Goal: Ask a question

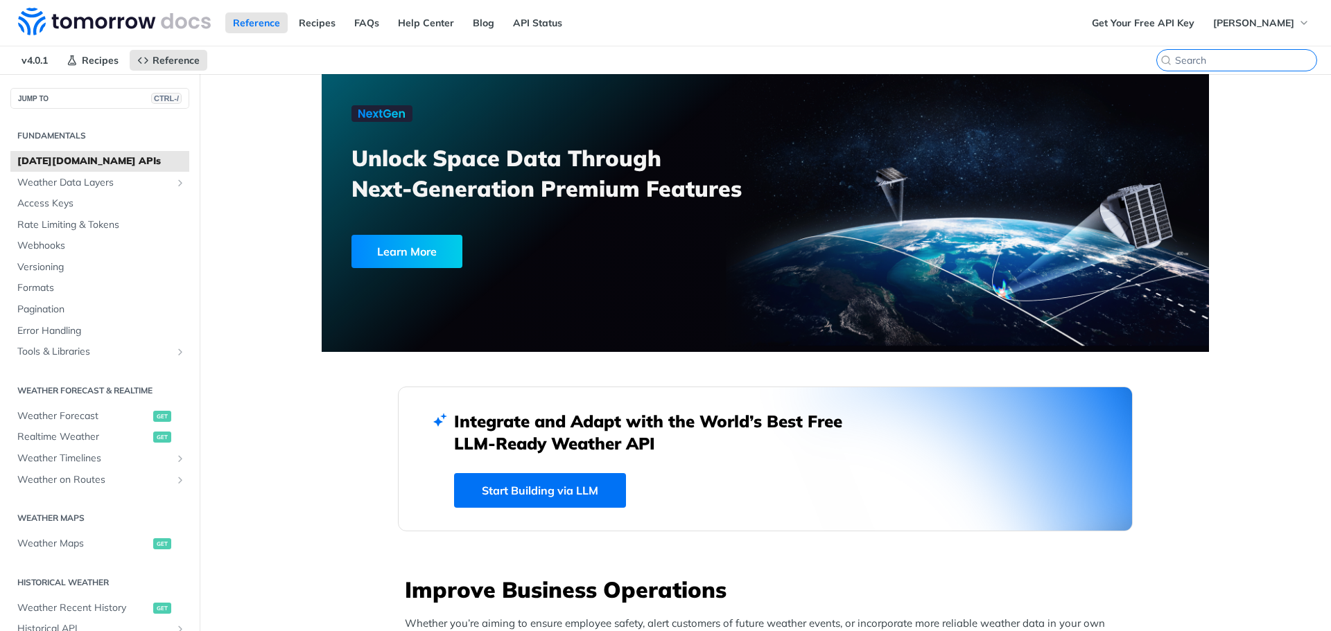
click at [1227, 61] on input "search" at bounding box center [1245, 60] width 141 height 12
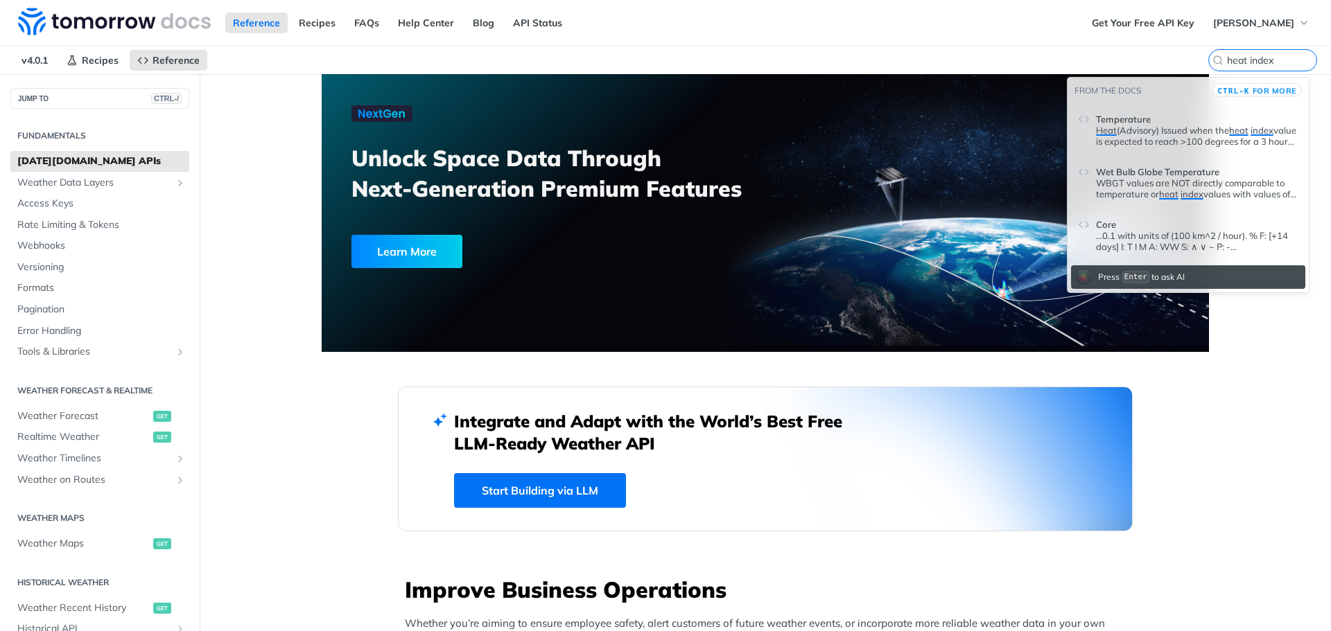
click at [1173, 134] on p "Heat (Advisory) Issued when the heat index value is expected to reach >100 degr…" at bounding box center [1197, 136] width 202 height 22
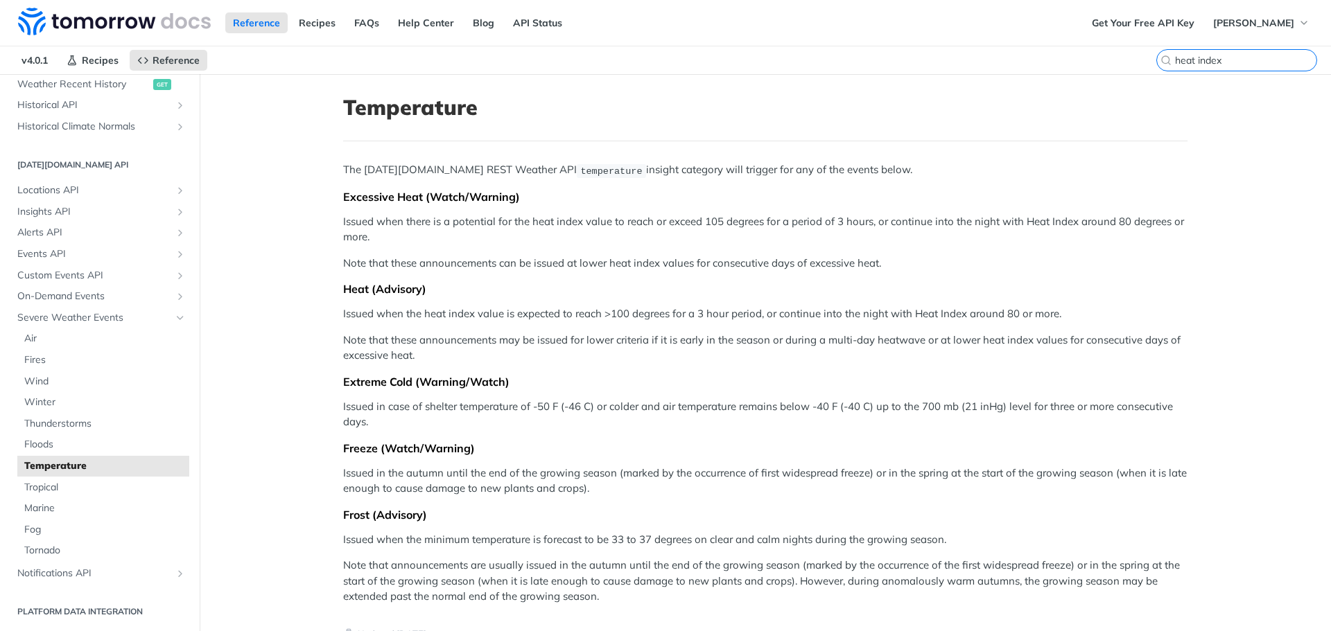
click at [1240, 59] on input "heat index" at bounding box center [1245, 60] width 141 height 12
click at [1229, 62] on input "heat index" at bounding box center [1245, 60] width 141 height 12
click at [1231, 62] on input "heat index" at bounding box center [1245, 60] width 141 height 12
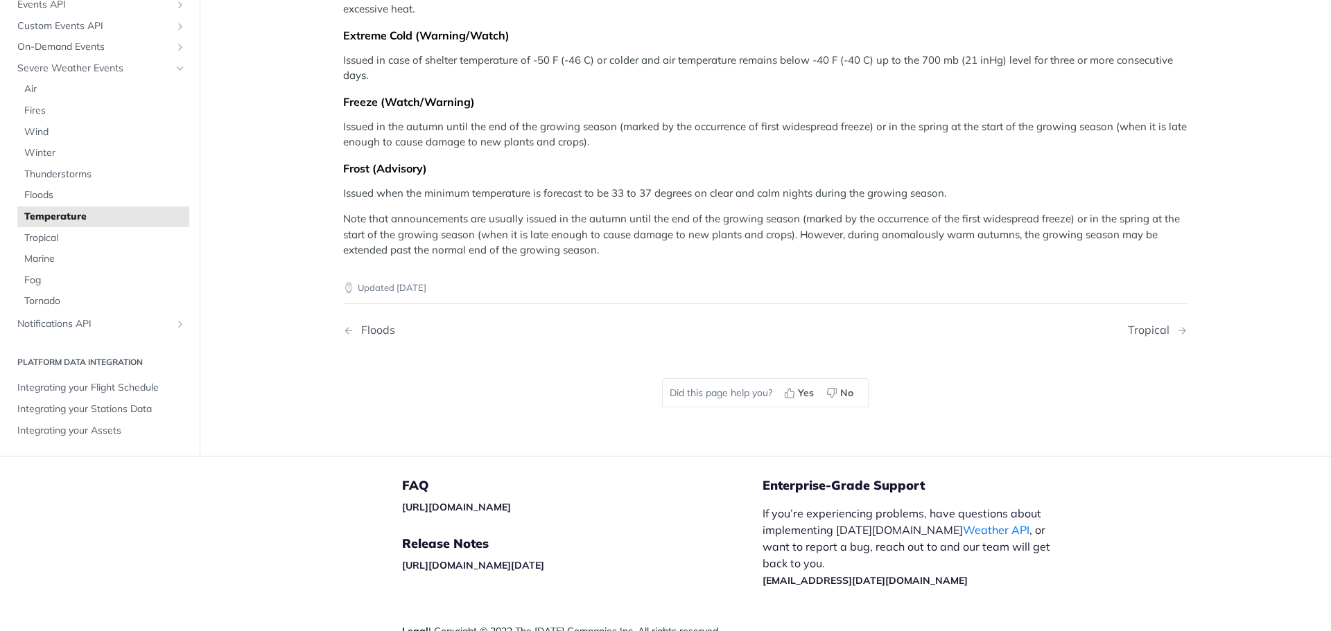
scroll to position [0, 0]
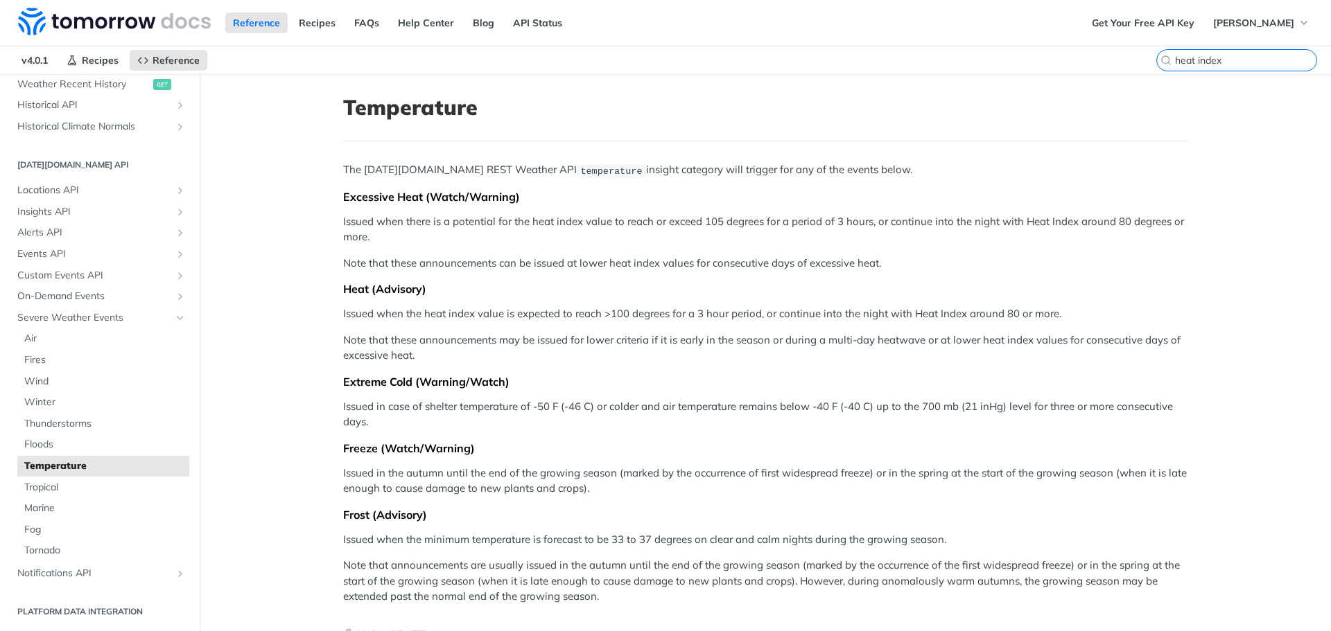
click at [1237, 58] on input "heat index" at bounding box center [1245, 60] width 141 height 12
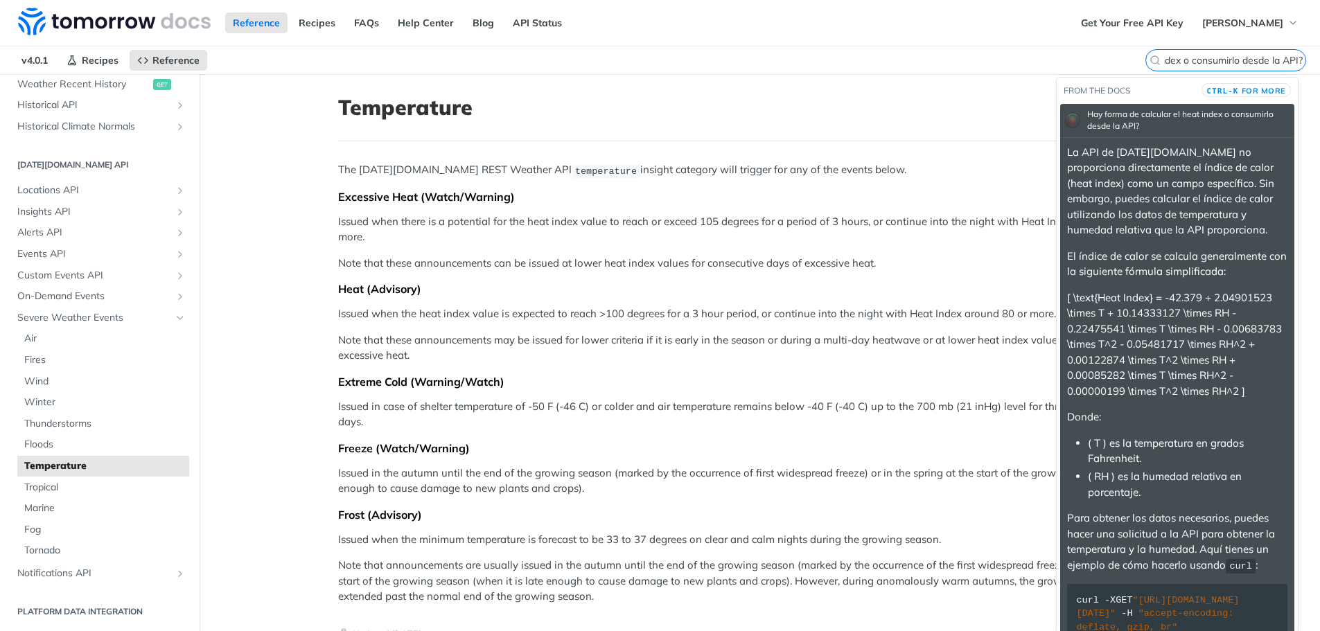
type input "Hay forma de calcular el heat index o consumirlo desde la API?"
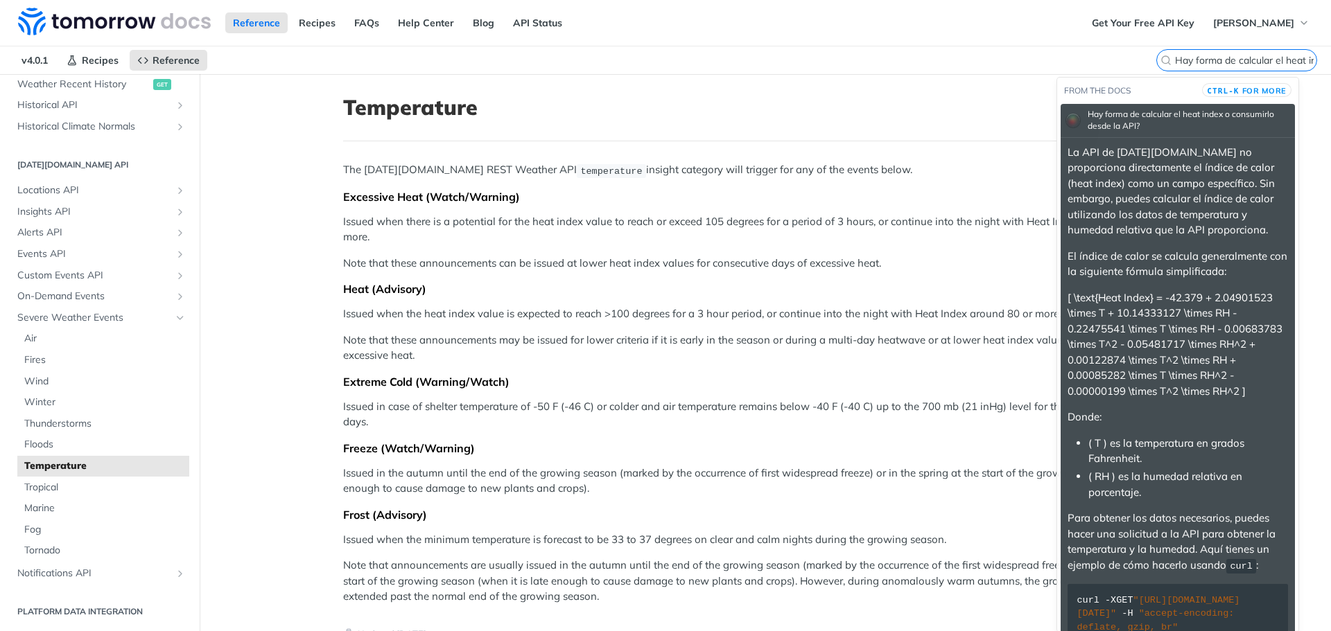
click at [1228, 57] on input "Hay forma de calcular el heat index o consumirlo desde la API?" at bounding box center [1245, 60] width 141 height 12
